Goal: Find specific page/section: Find specific page/section

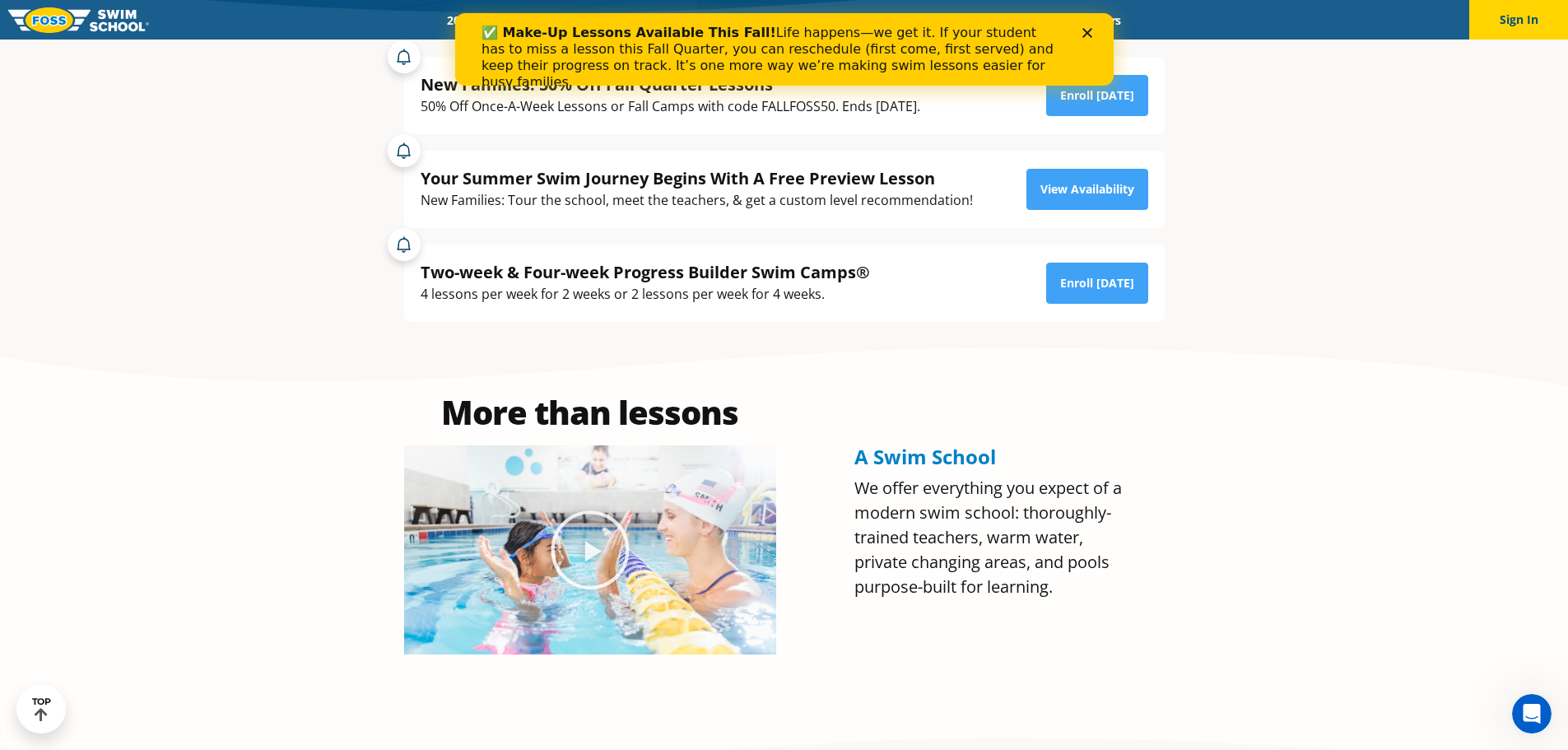
scroll to position [411, 0]
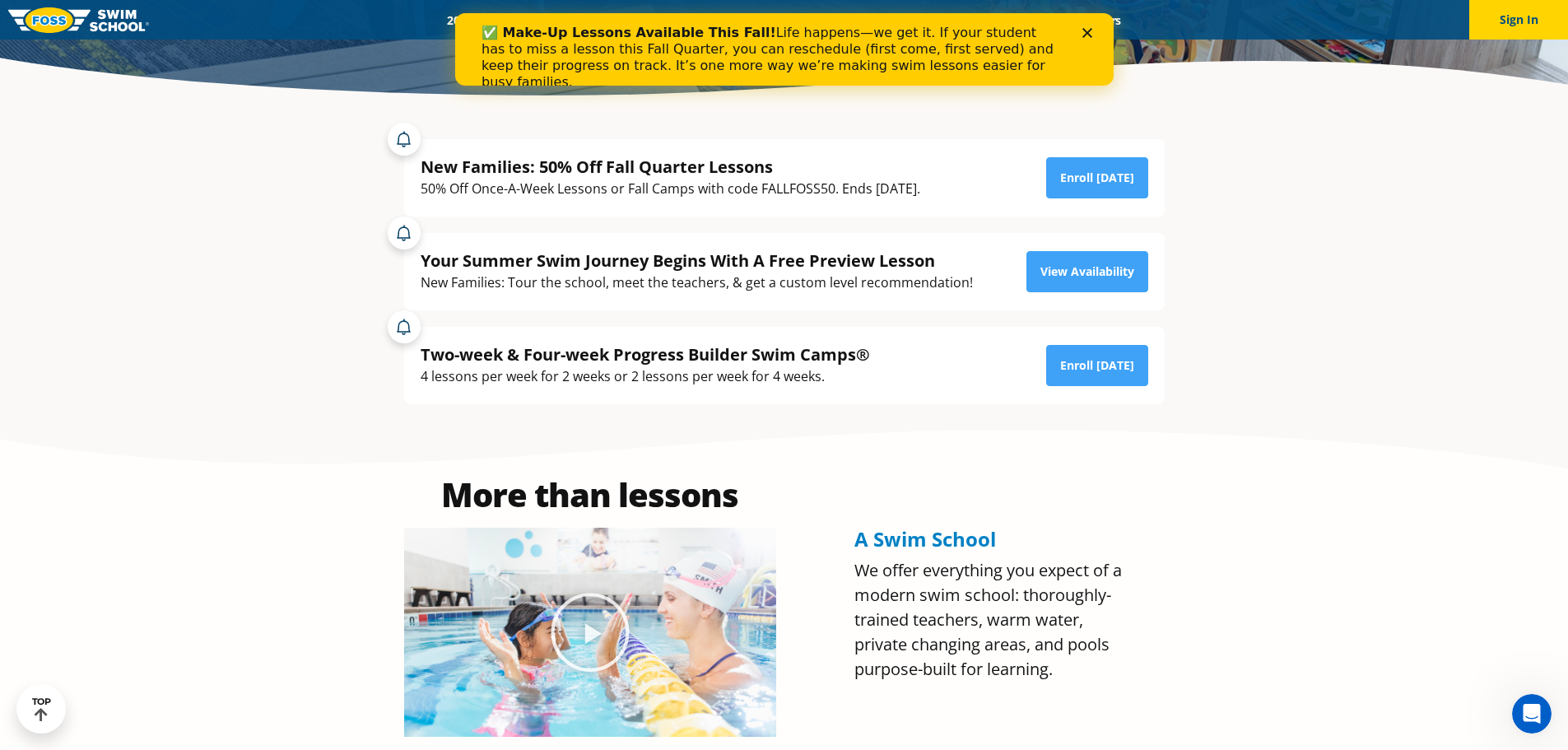
click at [1096, 37] on div "Close" at bounding box center [1089, 33] width 16 height 10
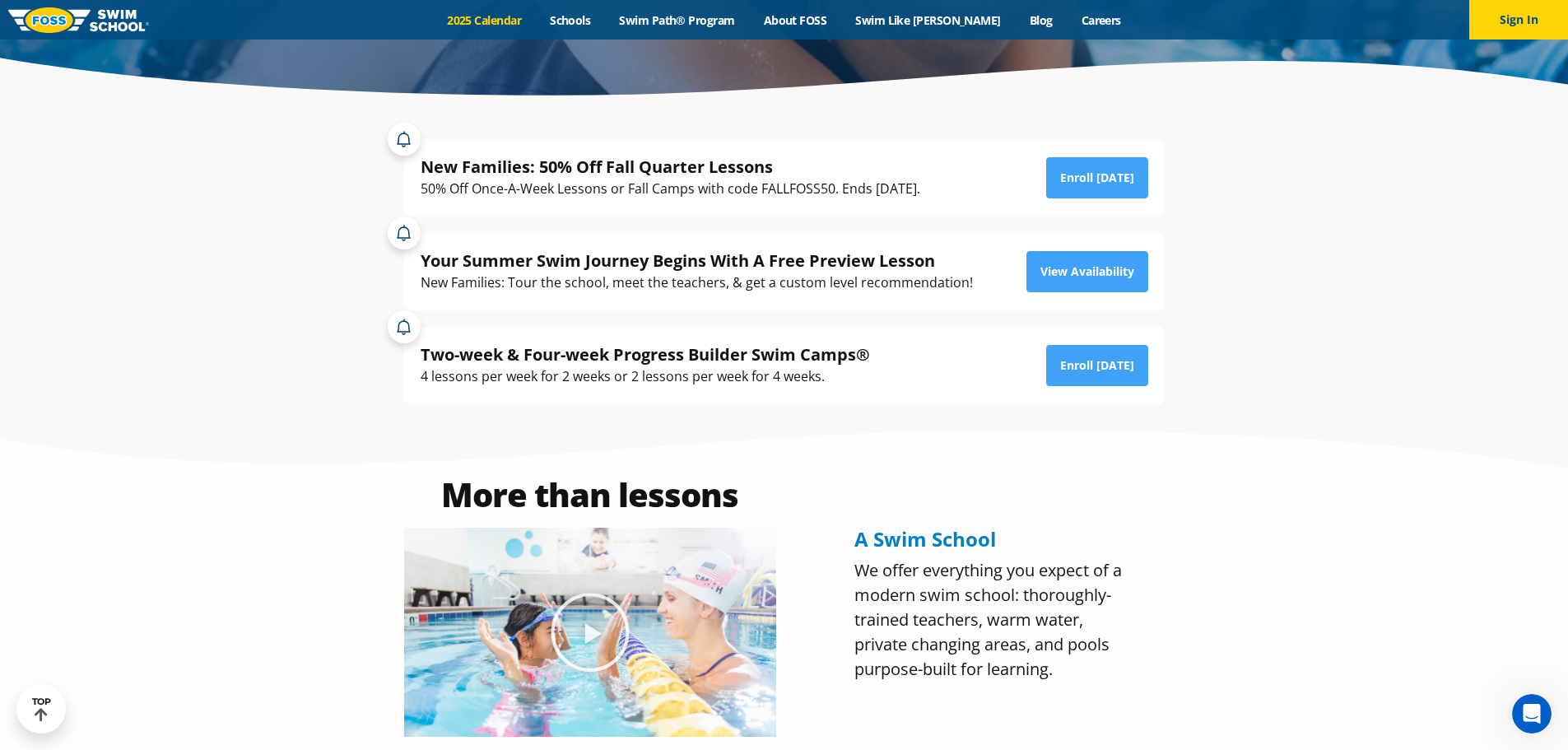
click at [531, 15] on link "2025 Calendar" at bounding box center [484, 20] width 103 height 16
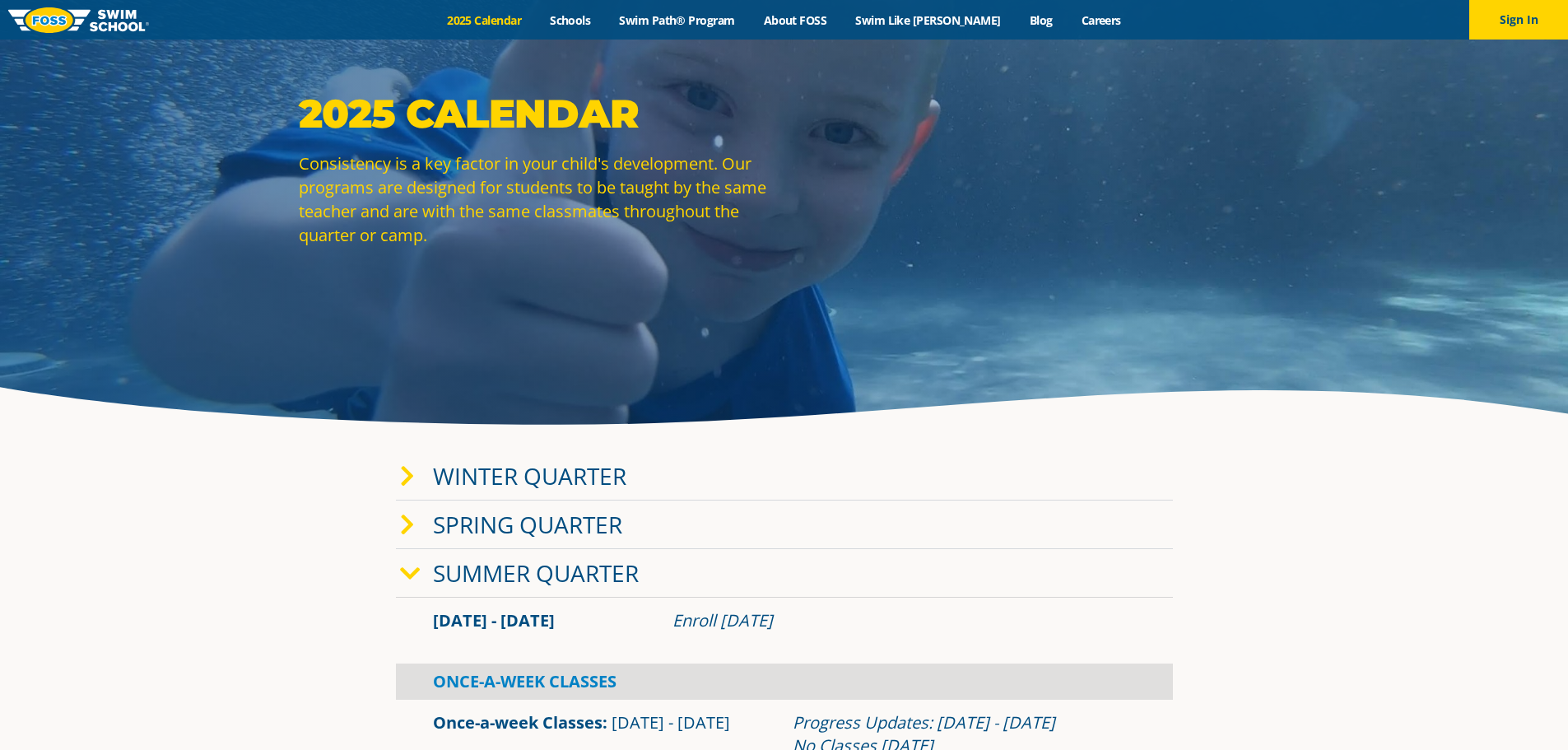
scroll to position [82, 0]
click at [407, 477] on icon at bounding box center [407, 476] width 15 height 23
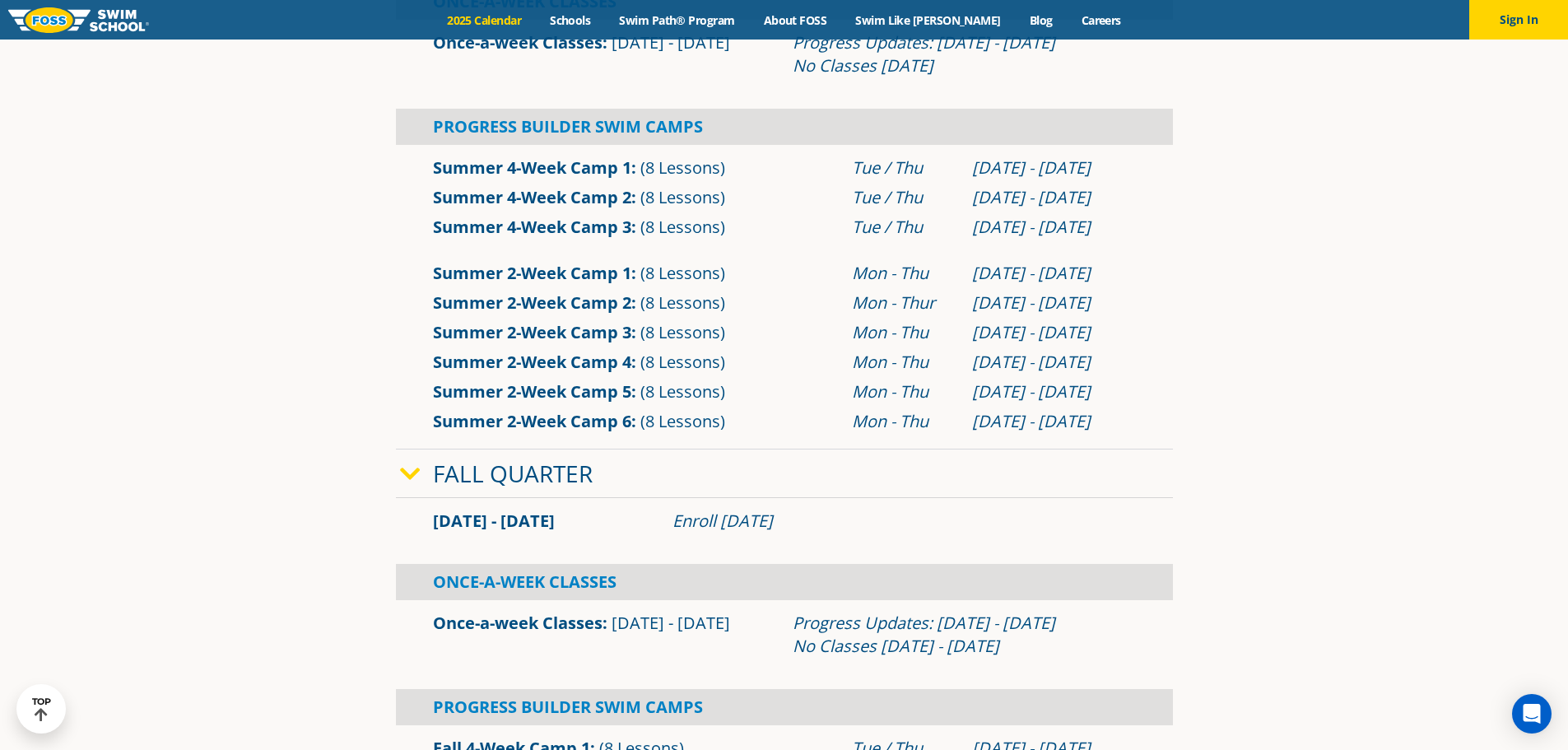
scroll to position [1234, 0]
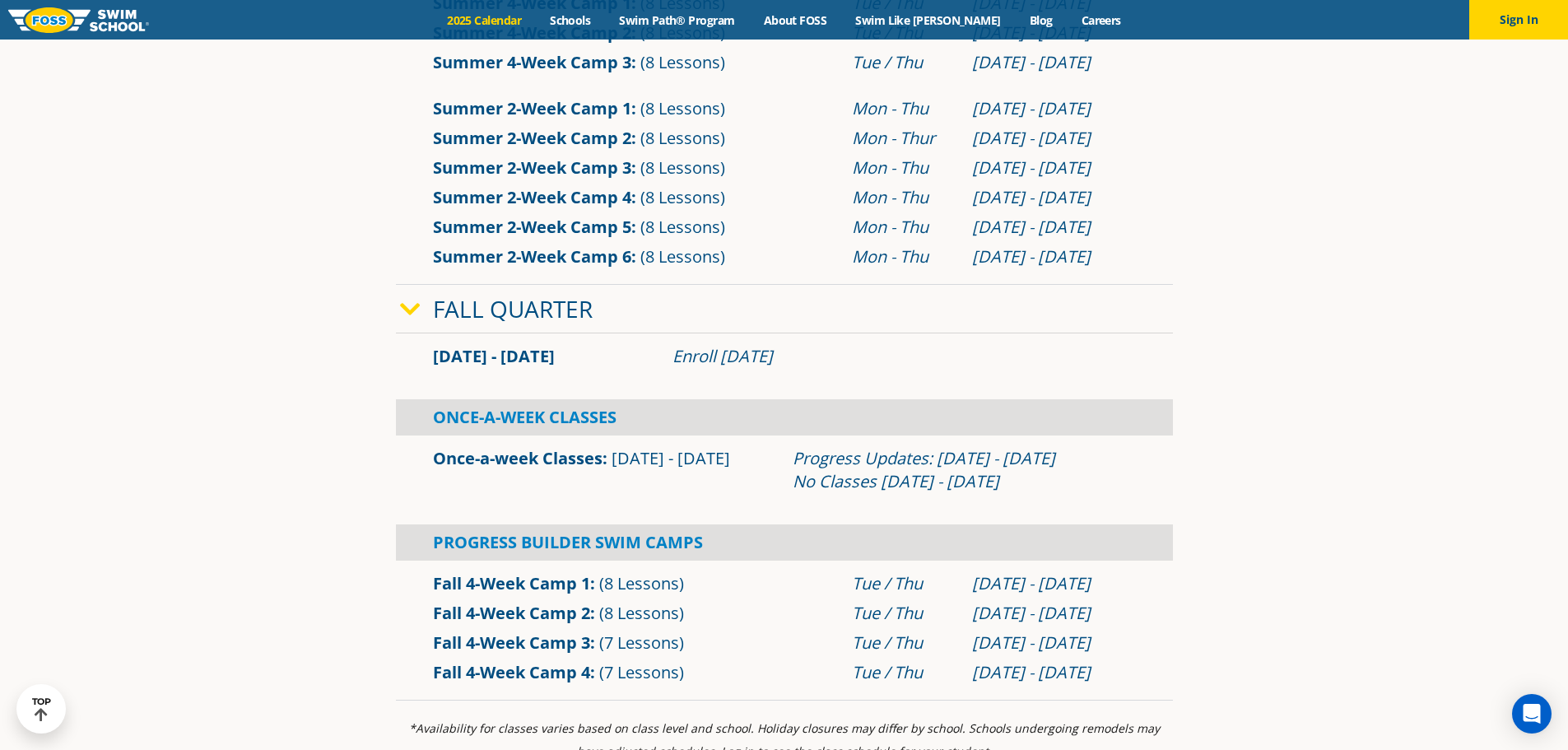
click at [765, 363] on div "Enroll July 29, 2025" at bounding box center [904, 356] width 463 height 23
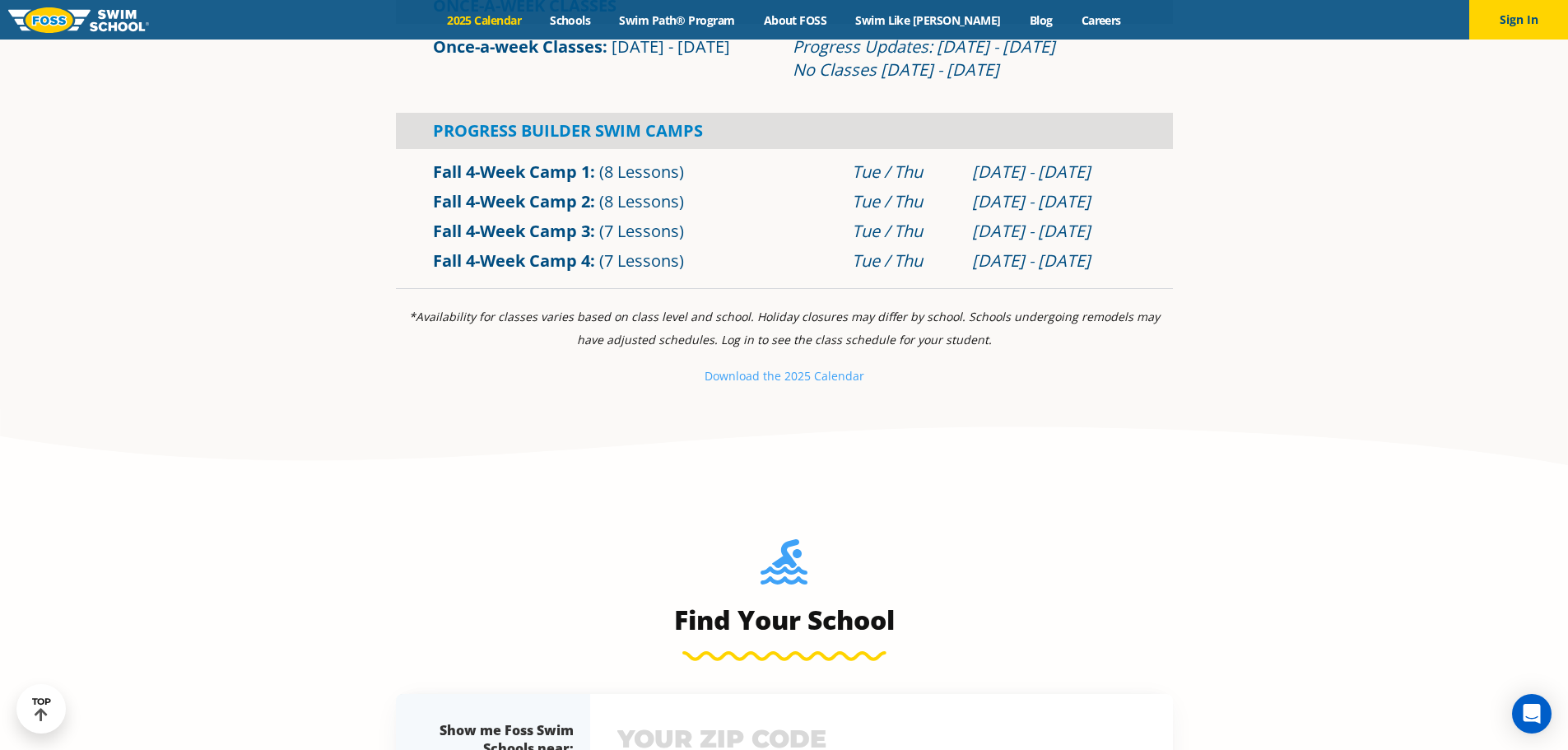
scroll to position [1975, 0]
